Goal: Check status: Check status

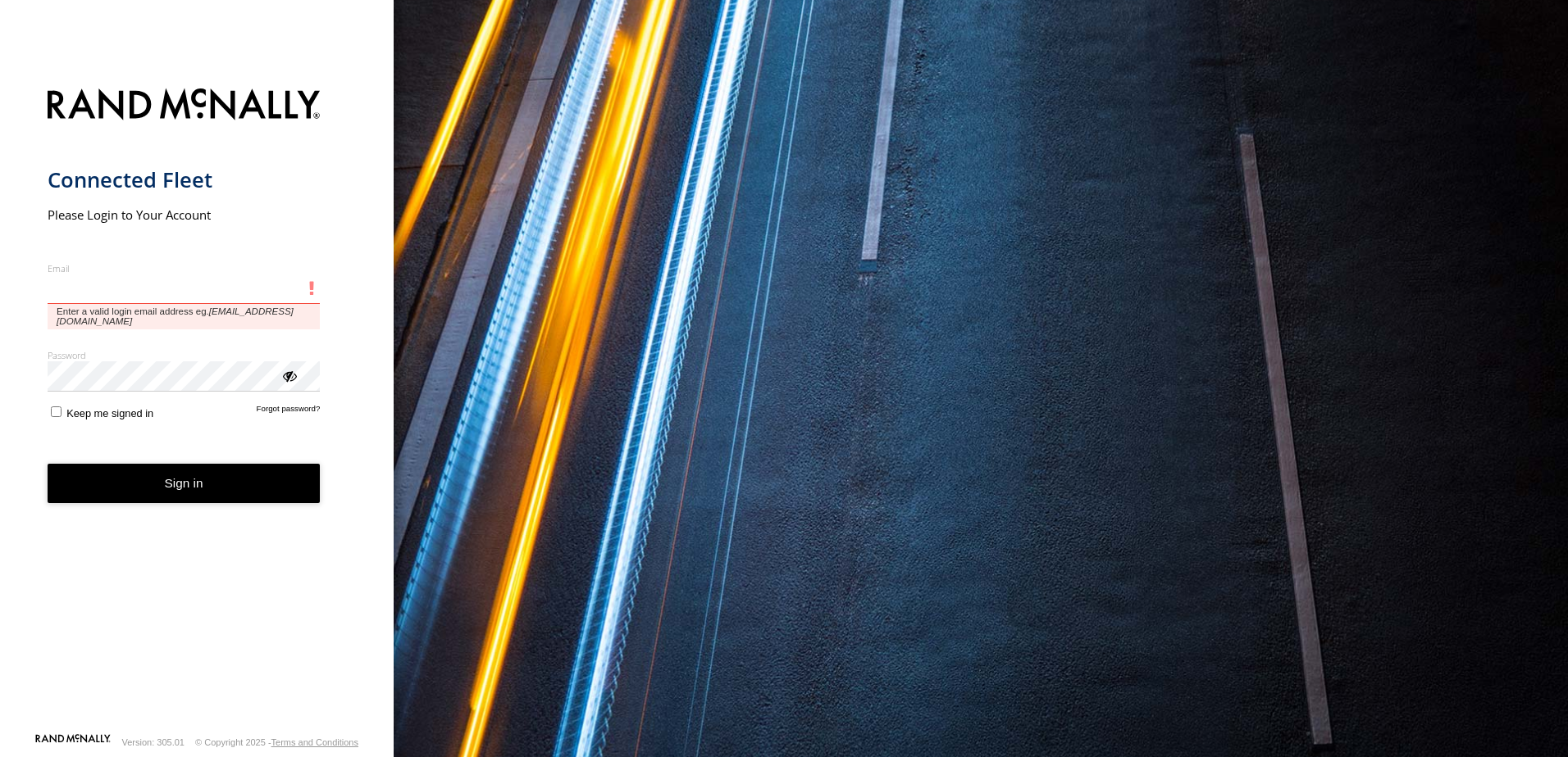
type input "**********"
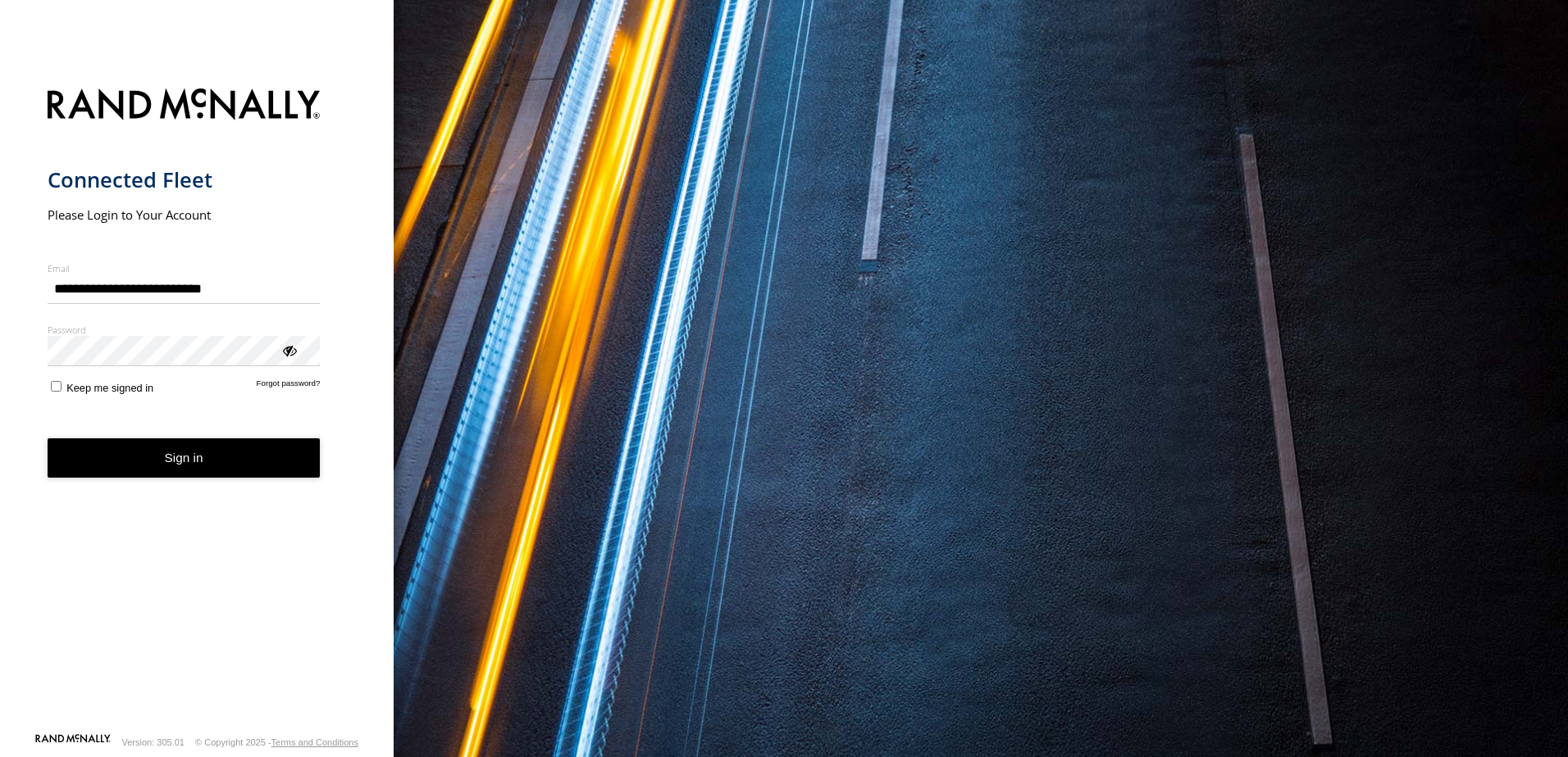
click at [215, 482] on form "**********" at bounding box center [198, 405] width 300 height 654
click at [217, 470] on button "Sign in" at bounding box center [184, 458] width 273 height 40
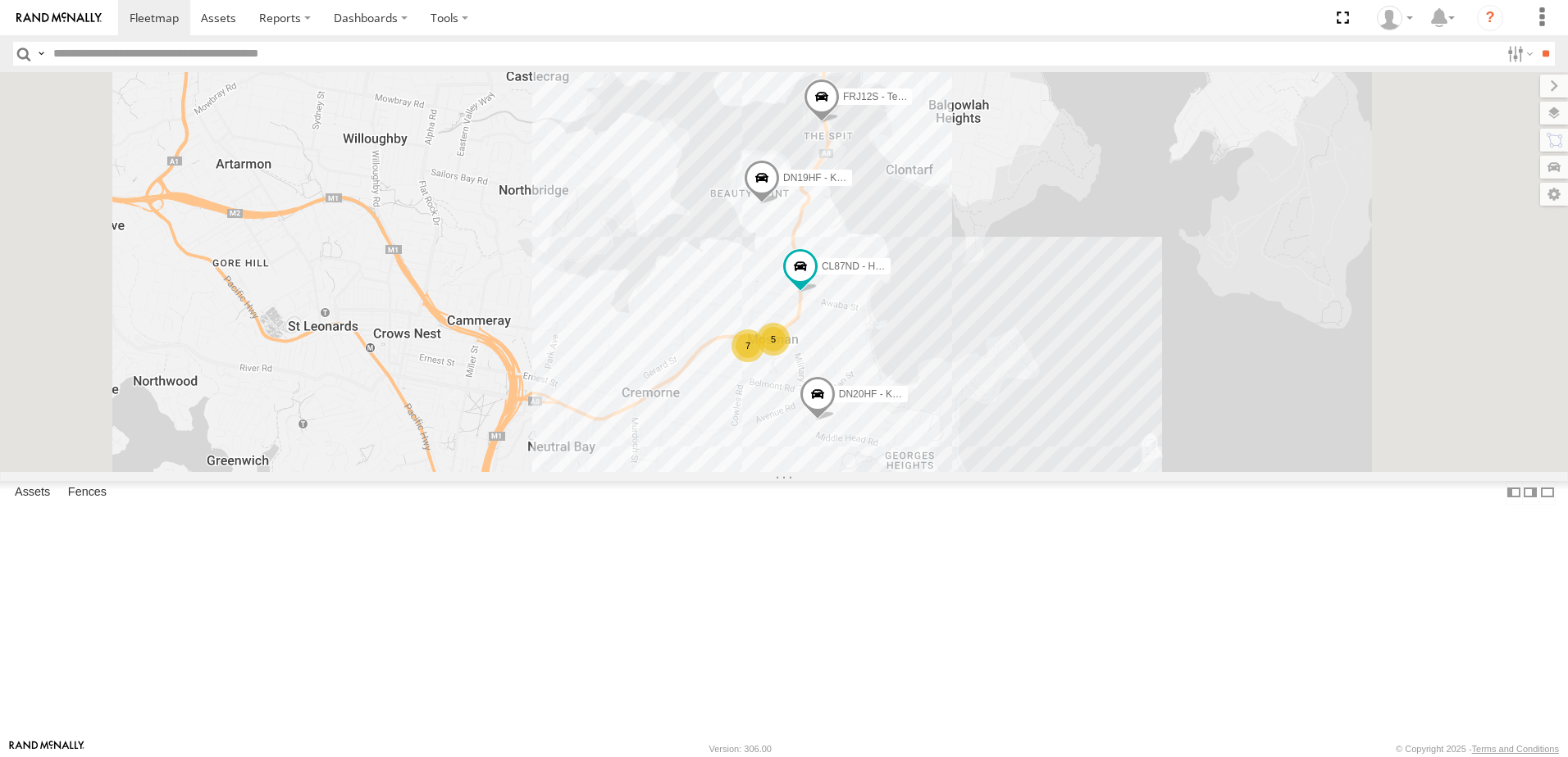
scroll to position [91, 0]
click at [815, 281] on span at bounding box center [800, 266] width 29 height 29
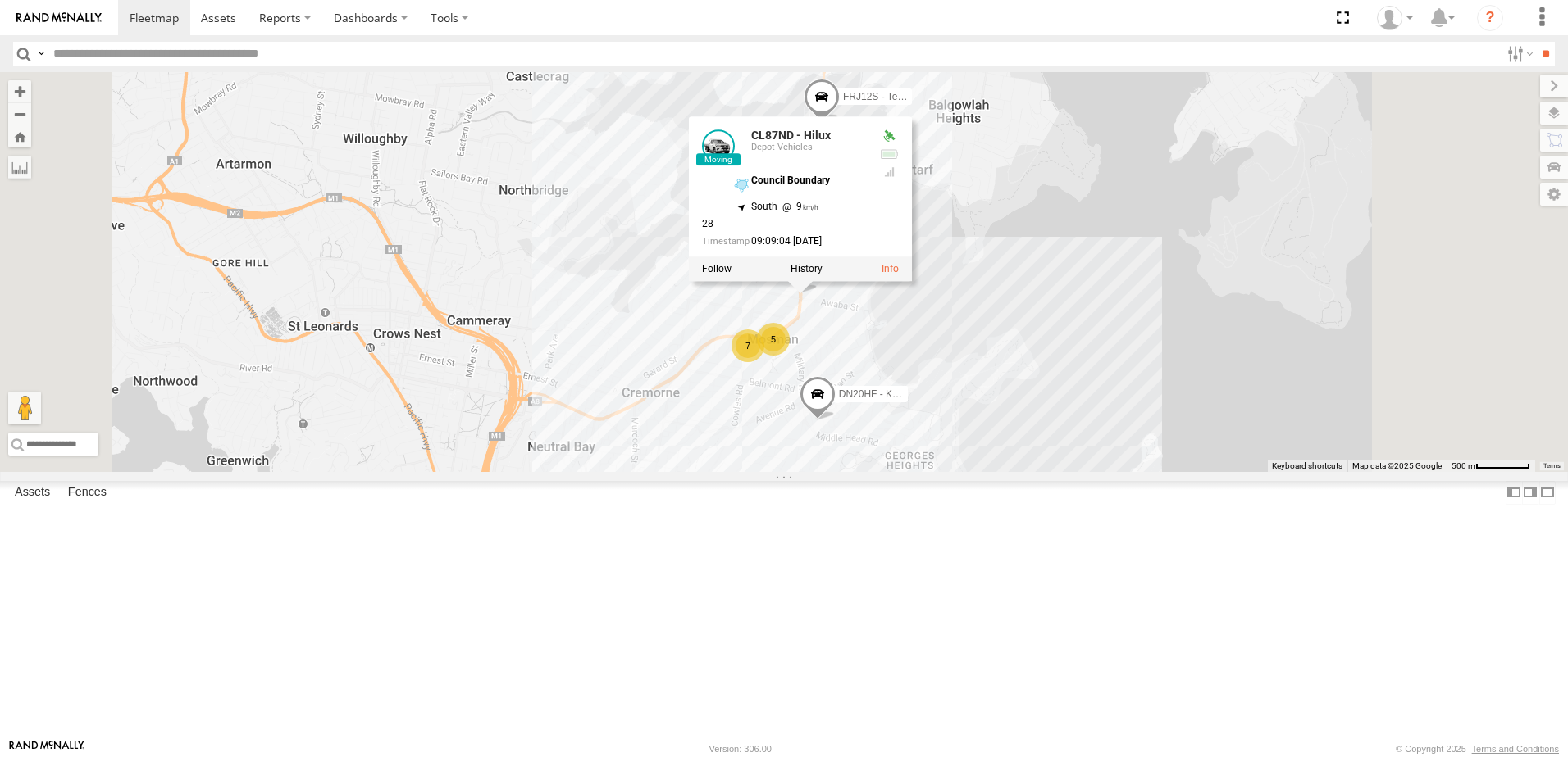
click at [1031, 472] on div "5 DN19HF - Kona 7 DN20HF - Kona CL87ND - Hilux FRJ12S - Tesla Y CL87ND - Hilux …" at bounding box center [784, 272] width 1568 height 400
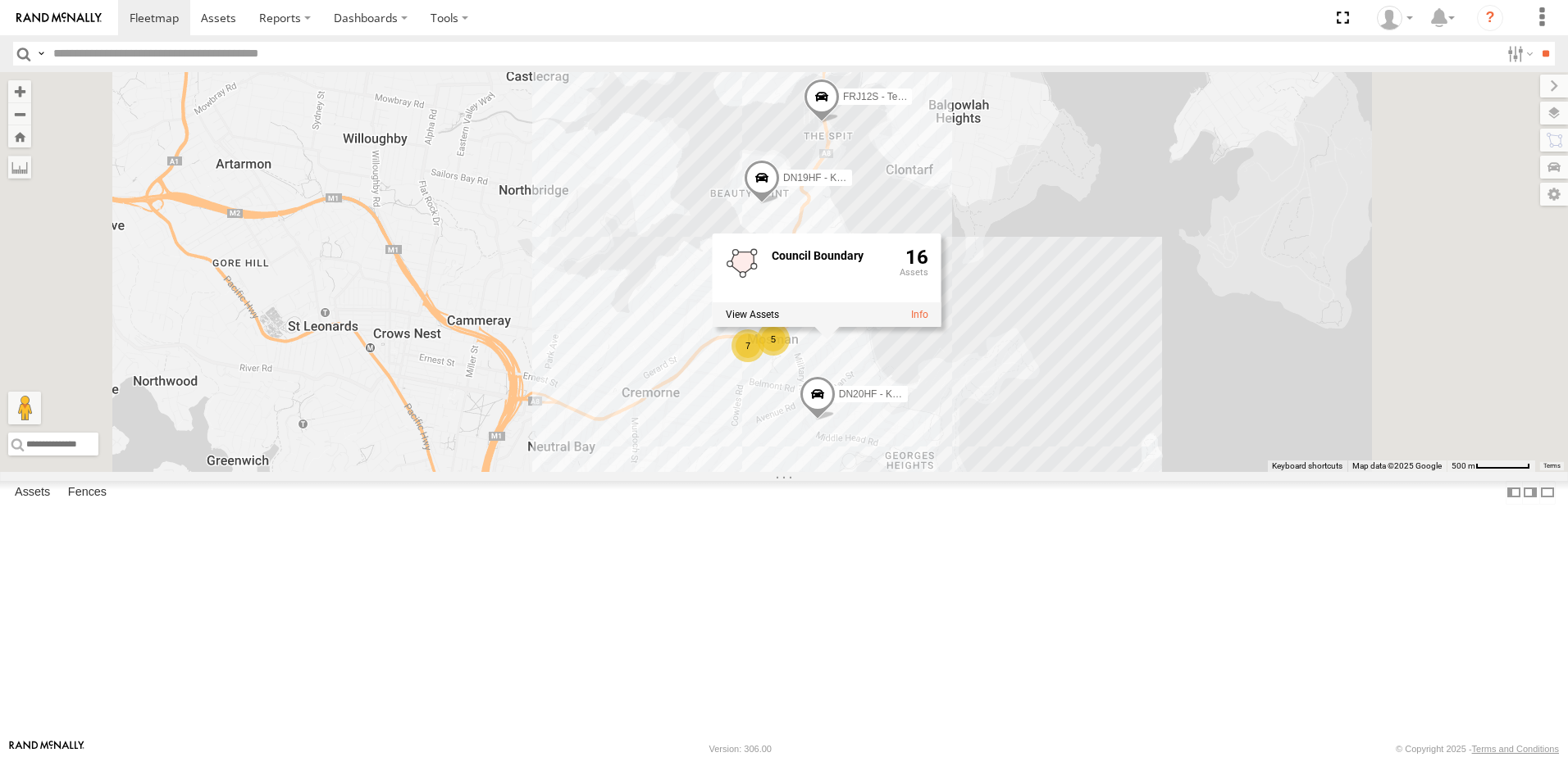
click at [1066, 472] on div "5 DN19HF - Kona 7 DN20HF - Kona CL87ND - Hilux FRJ12S - Tesla Y Council Boundar…" at bounding box center [784, 272] width 1568 height 400
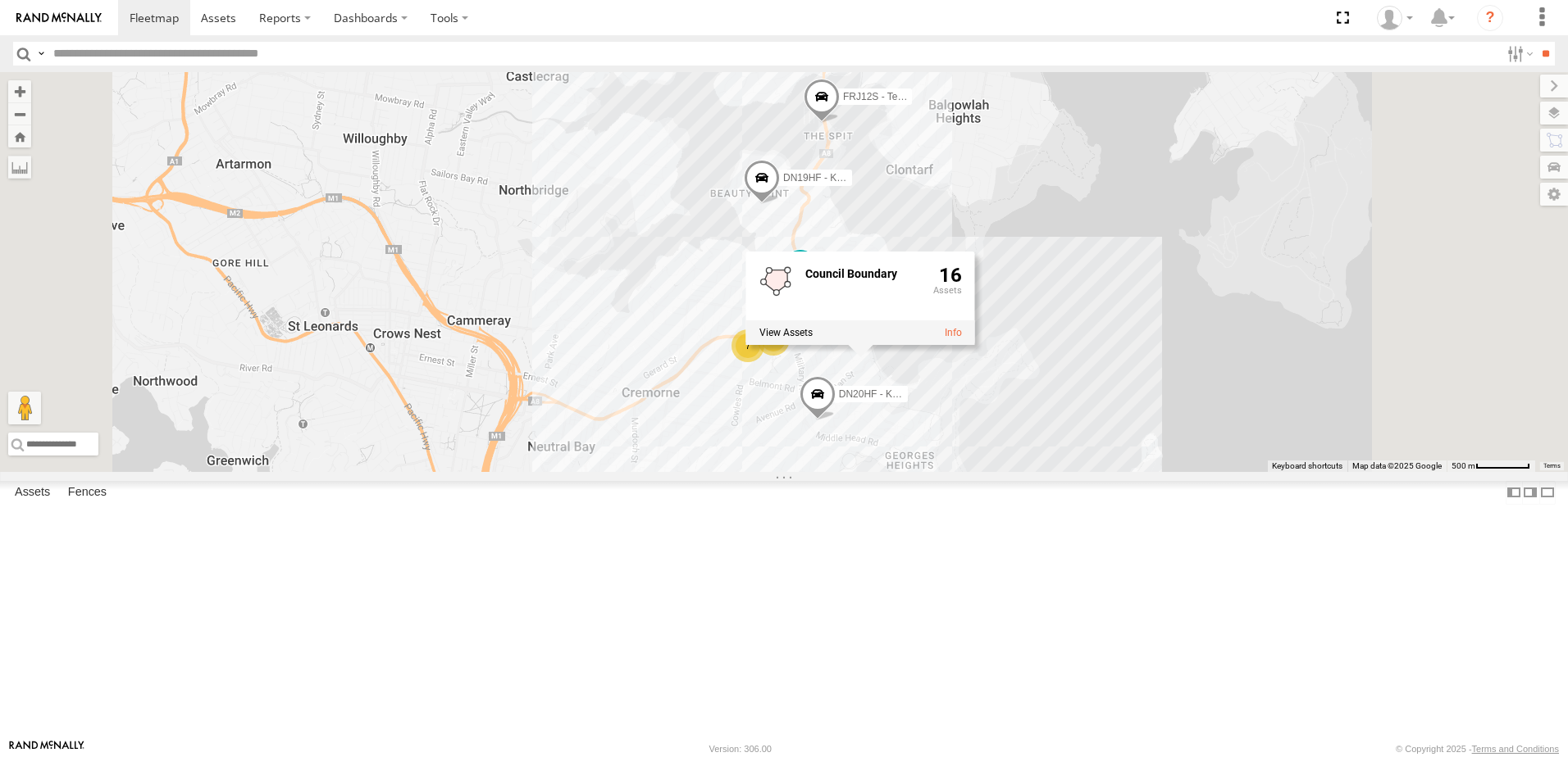
click at [838, 393] on div "5 DN19HF - Kona 7 DN20HF - Kona CL87ND - Hilux FRJ12S - Tesla Y Council Boundar…" at bounding box center [784, 272] width 1568 height 400
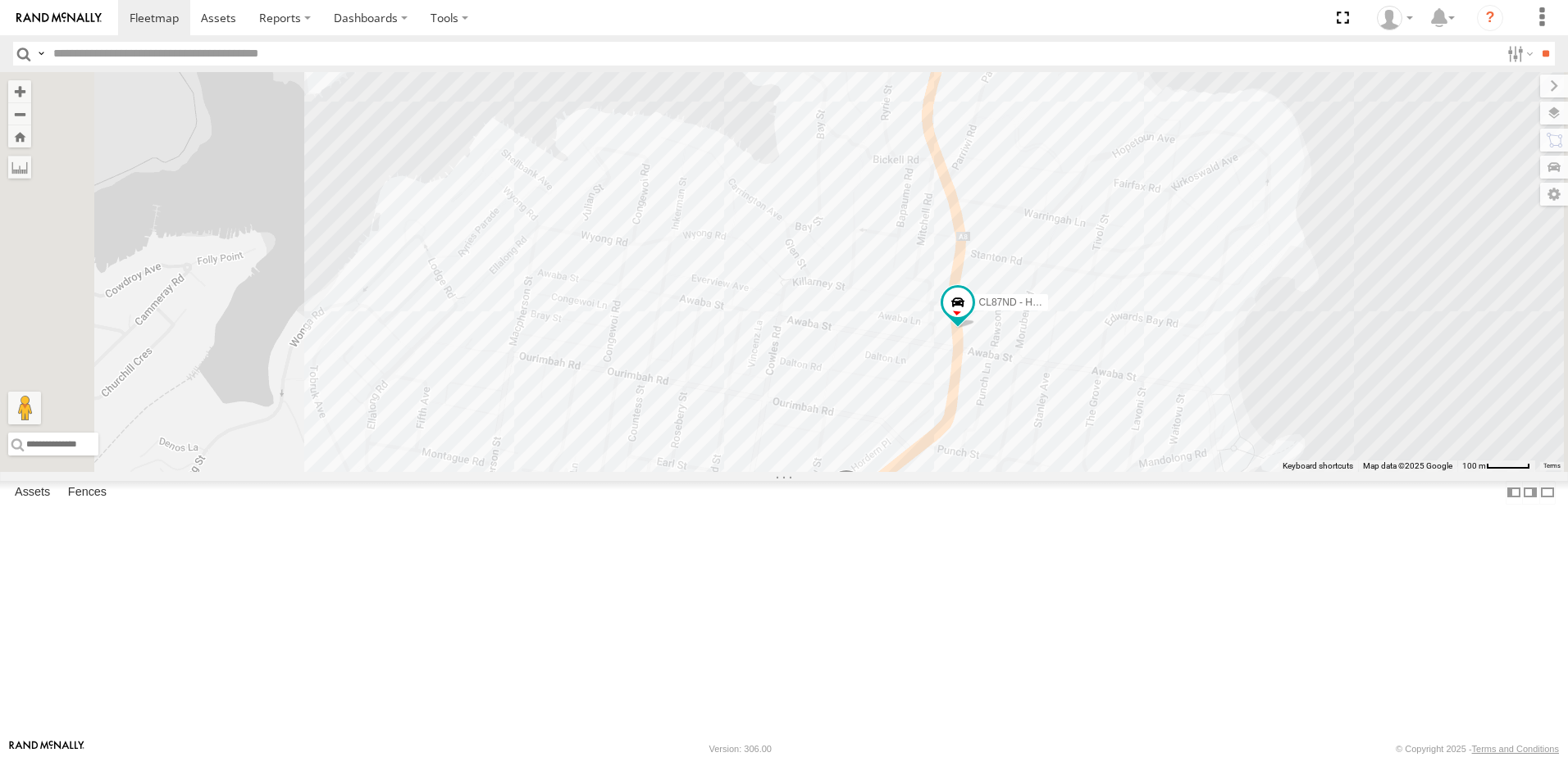
scroll to position [0, 0]
drag, startPoint x: 143, startPoint y: 102, endPoint x: 62, endPoint y: 101, distance: 81.0
click at [0, 0] on div "CL87ND - Hilux Depot Vehicles" at bounding box center [0, 0] width 0 height 0
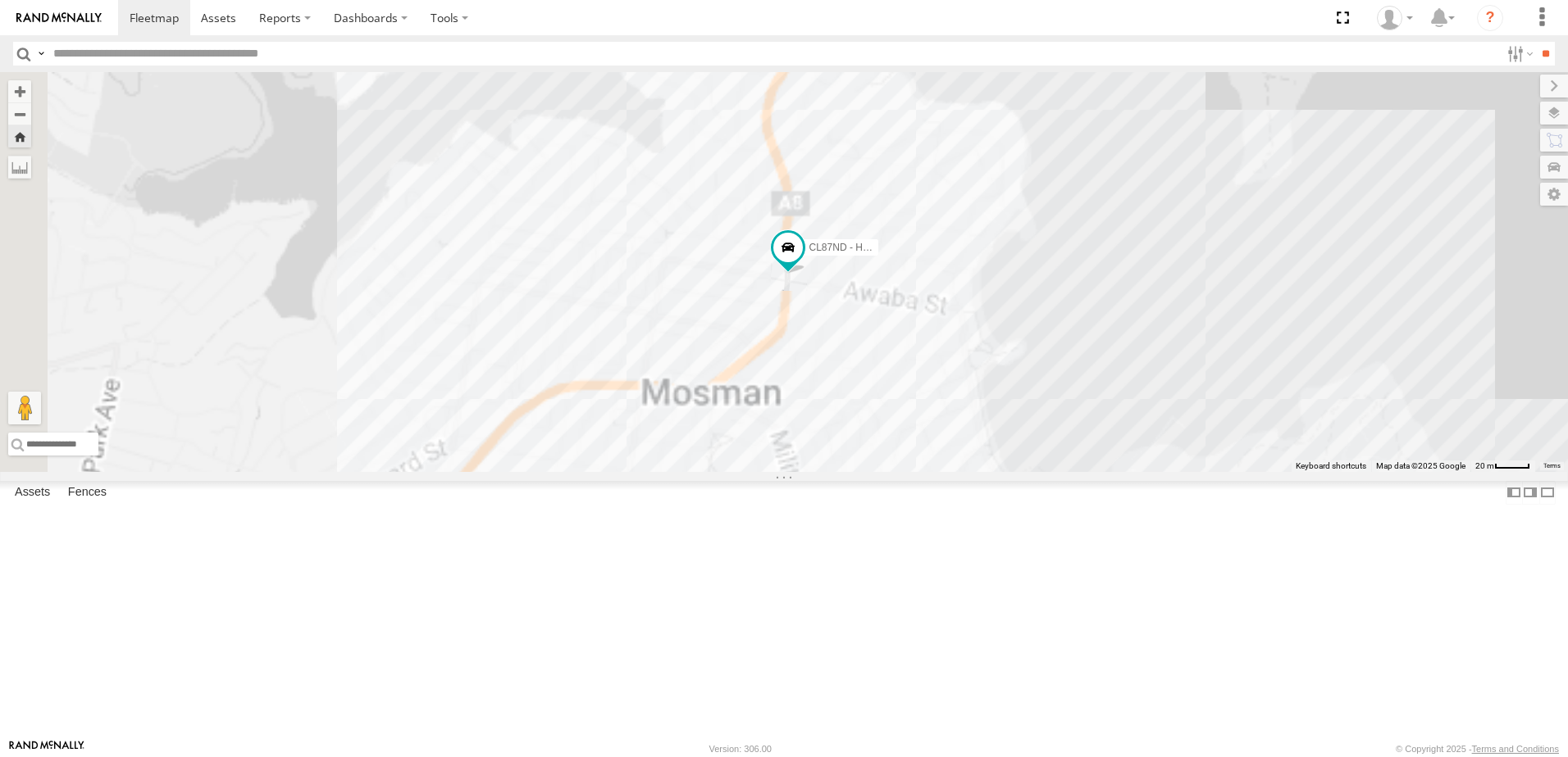
copy div "CL87ND - Hilu"
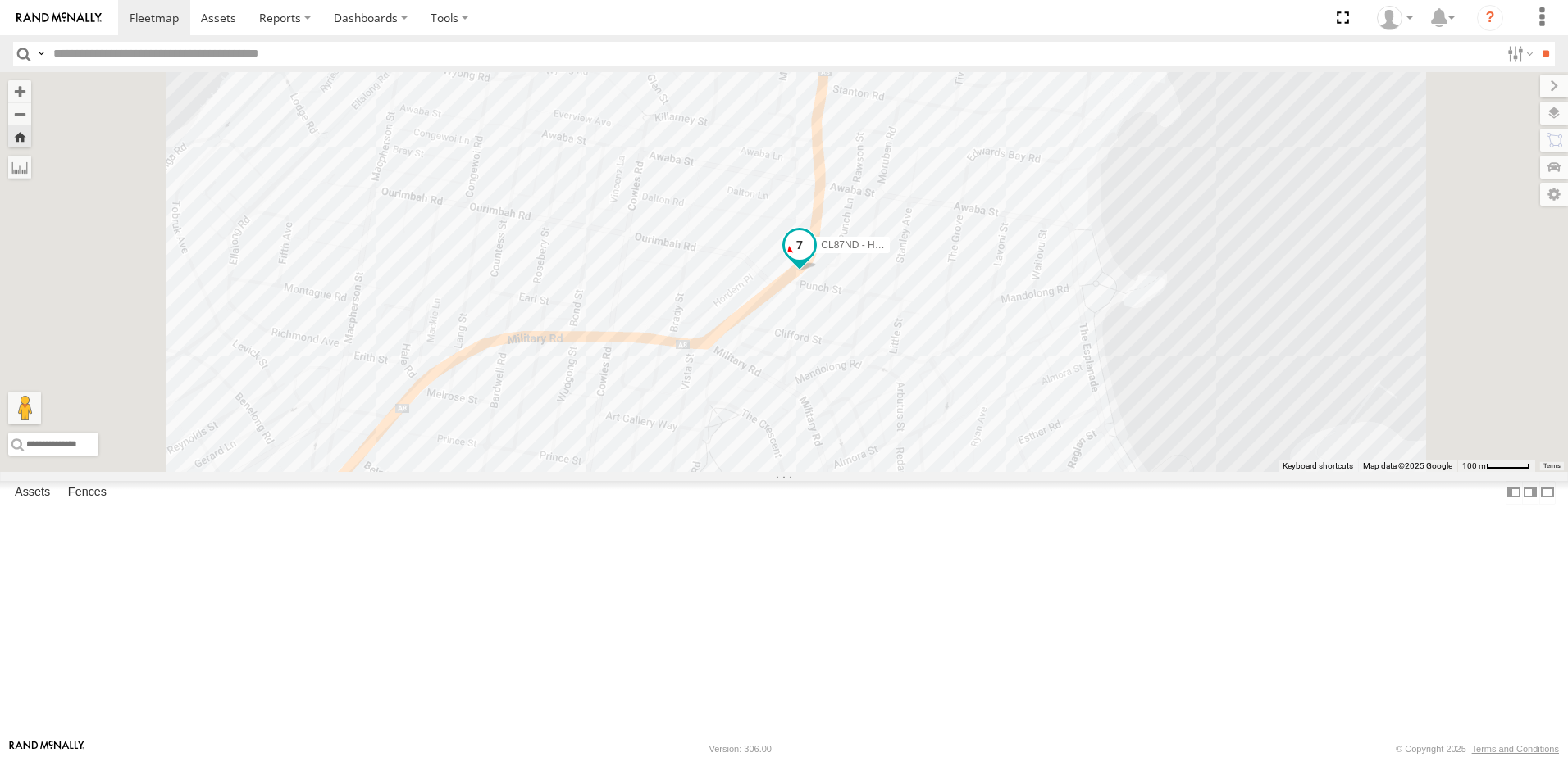
click at [814, 260] on span at bounding box center [799, 245] width 29 height 29
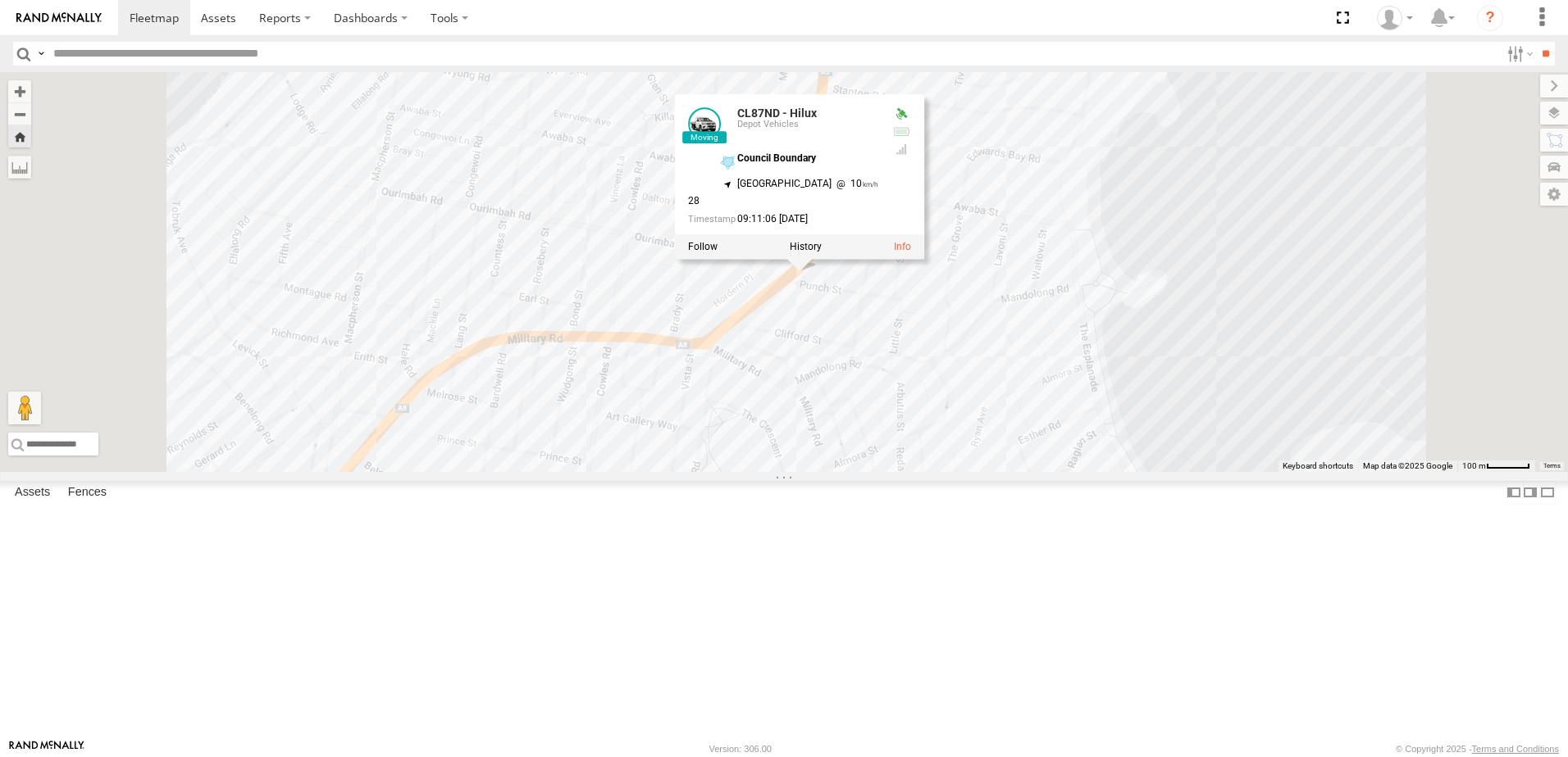
scroll to position [91, 0]
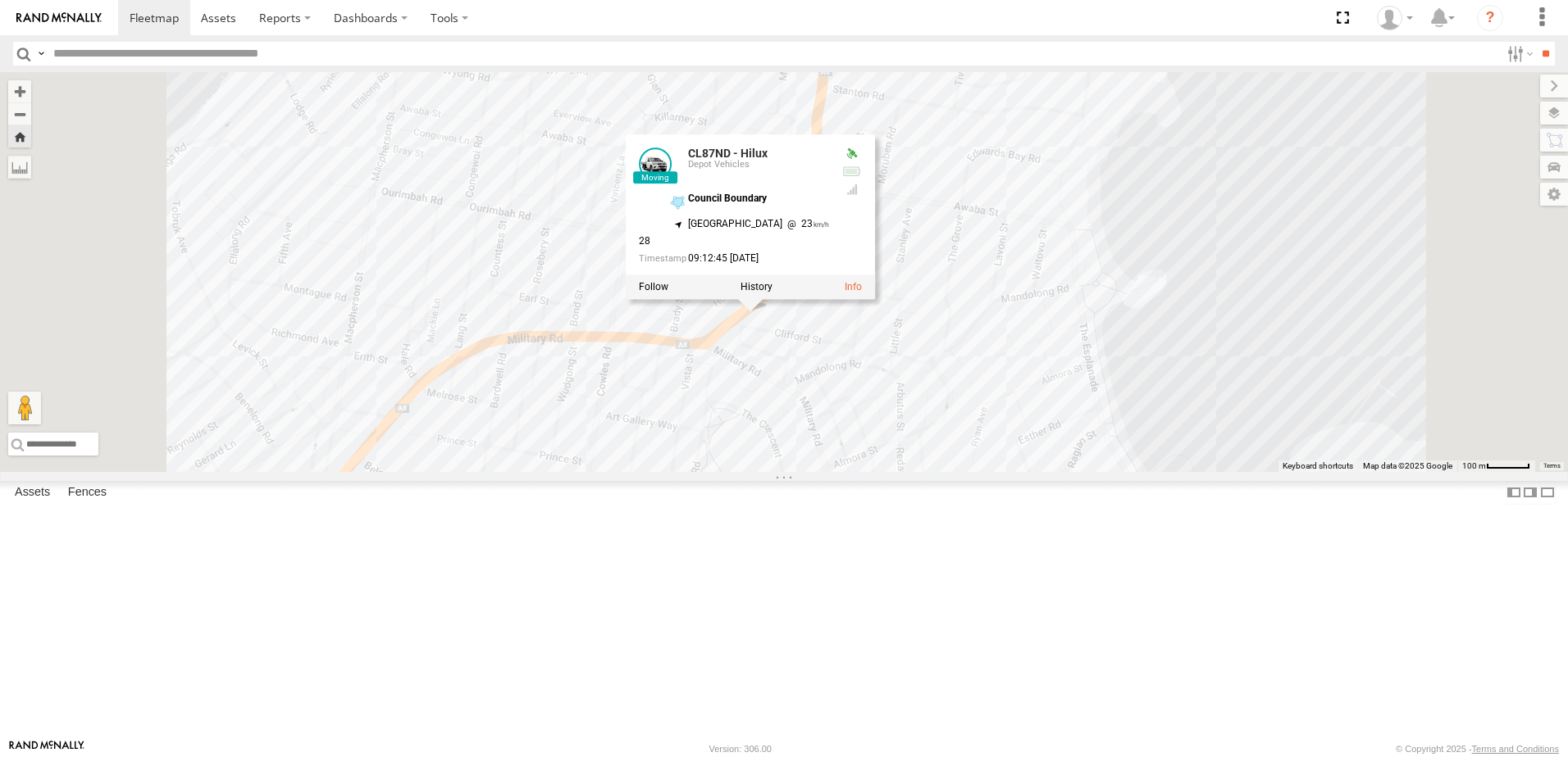
click at [1133, 405] on div "CL87ND - Hilux CL87ND - Hilux Depot Vehicles Council Boundary -33.82381 , 151.2…" at bounding box center [784, 272] width 1568 height 400
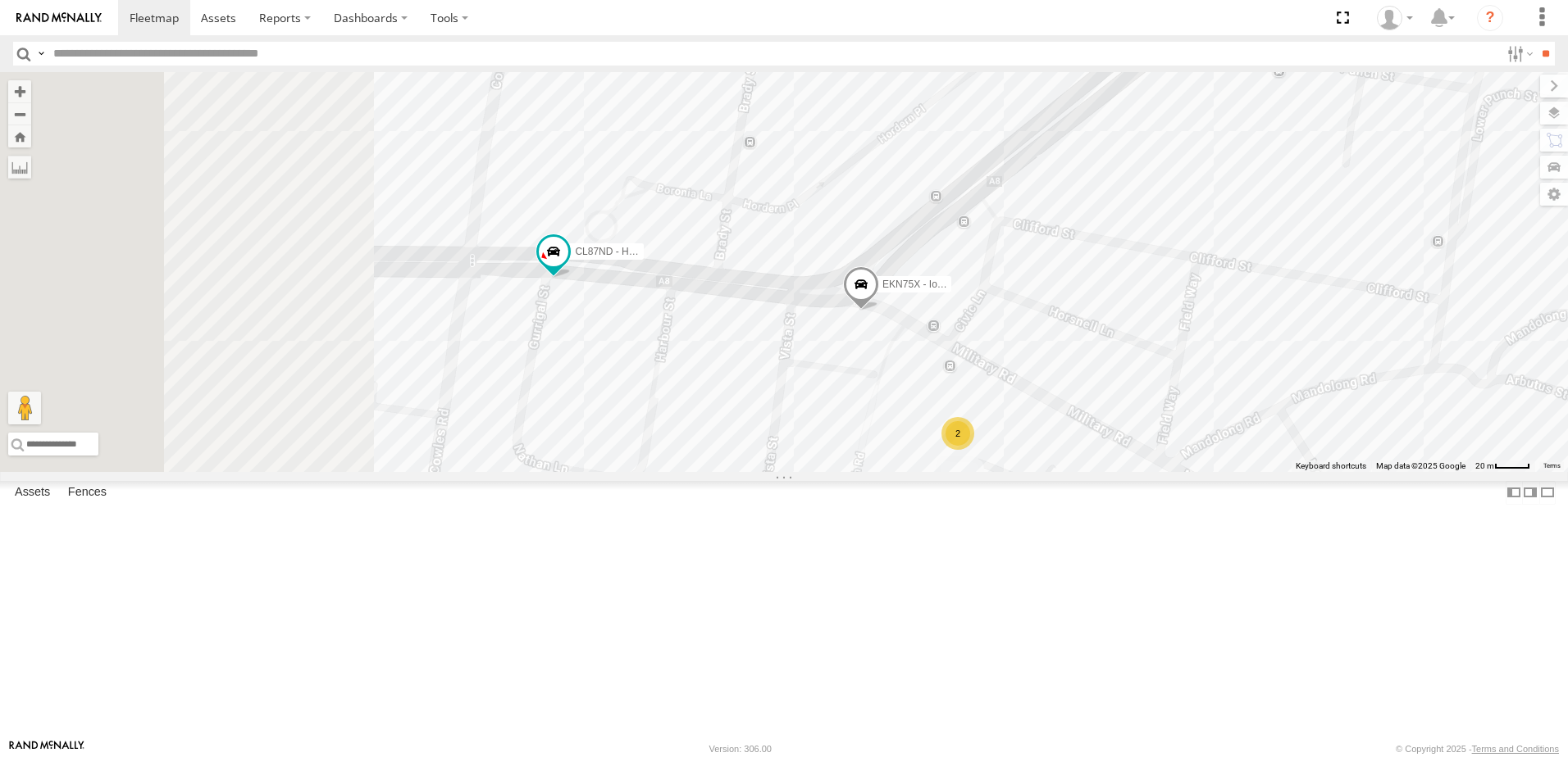
drag, startPoint x: 1182, startPoint y: 488, endPoint x: 1316, endPoint y: 376, distance: 174.6
click at [1316, 376] on div "DN19HF - Kona DN20HF - Kona FRJ12S - Tesla Y CL44NF - Mazda 2 EKN75X - Ioniq CL…" at bounding box center [784, 272] width 1568 height 400
